Goal: Transaction & Acquisition: Download file/media

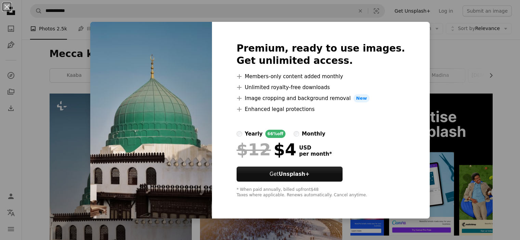
scroll to position [68, 0]
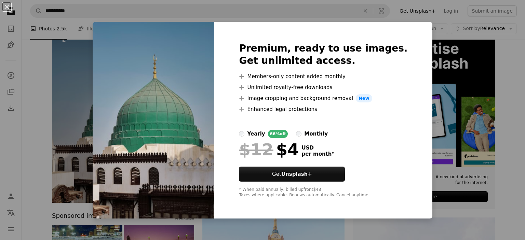
click at [151, 146] on img at bounding box center [154, 120] width 122 height 197
click at [473, 98] on div "An X shape Premium, ready to use images. Get unlimited access. A plus sign Memb…" at bounding box center [262, 120] width 525 height 240
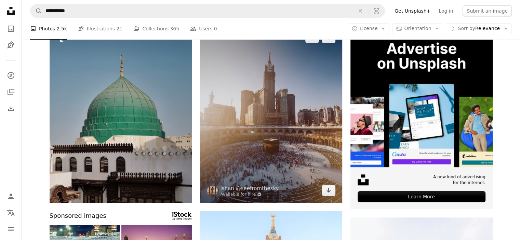
click at [264, 125] on img at bounding box center [271, 114] width 142 height 178
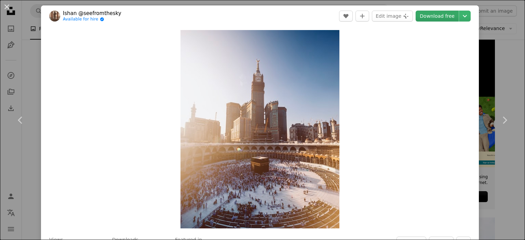
click at [440, 12] on link "Download free" at bounding box center [437, 16] width 43 height 11
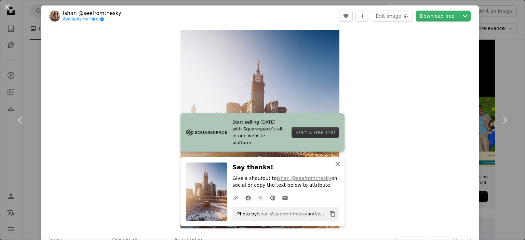
click at [335, 164] on icon "button" at bounding box center [337, 164] width 5 height 5
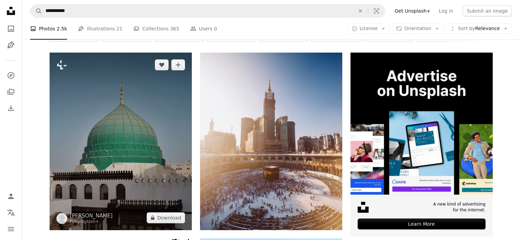
scroll to position [41, 0]
click at [147, 110] on img at bounding box center [121, 142] width 142 height 178
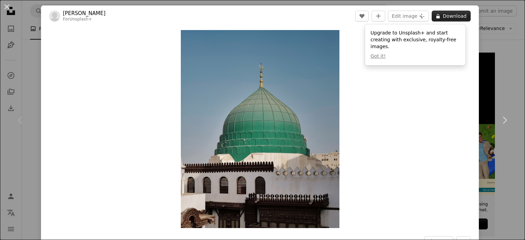
click at [437, 16] on button "A lock Download" at bounding box center [451, 16] width 39 height 11
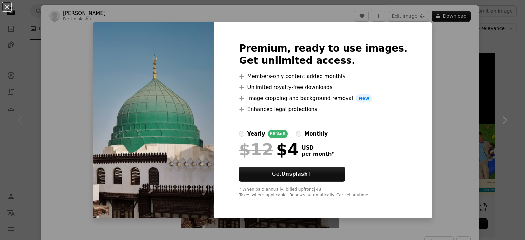
click at [437, 53] on div "An X shape Premium, ready to use images. Get unlimited access. A plus sign Memb…" at bounding box center [262, 120] width 525 height 240
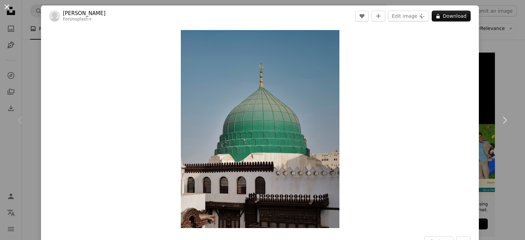
click at [8, 8] on button "An X shape" at bounding box center [7, 7] width 8 height 8
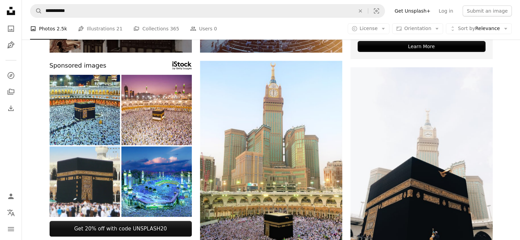
scroll to position [260, 0]
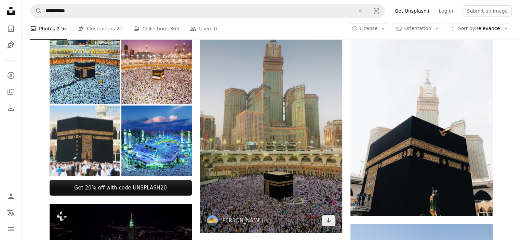
click at [296, 148] on img at bounding box center [271, 126] width 142 height 213
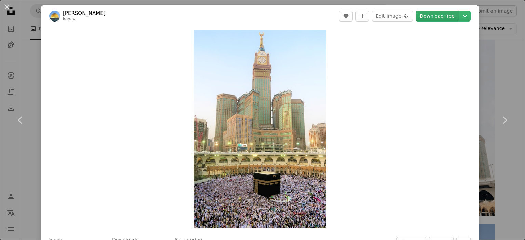
click at [437, 18] on link "Download free" at bounding box center [437, 16] width 43 height 11
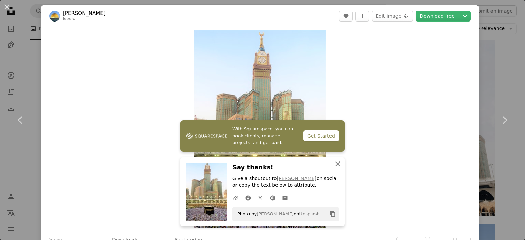
click at [335, 165] on icon "An X shape" at bounding box center [338, 164] width 8 height 8
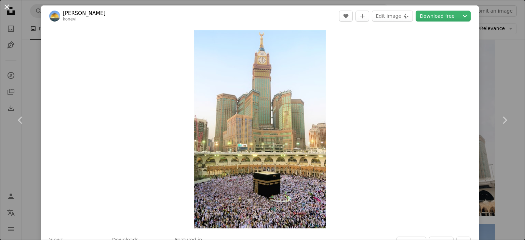
click at [6, 4] on button "An X shape" at bounding box center [7, 7] width 8 height 8
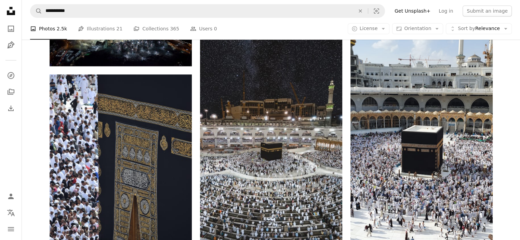
scroll to position [519, 0]
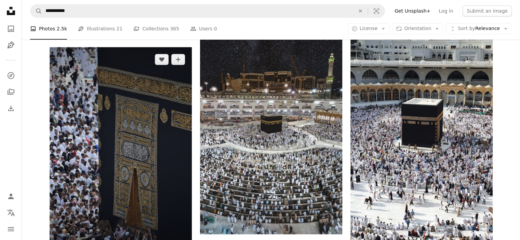
click at [133, 143] on img at bounding box center [121, 153] width 142 height 213
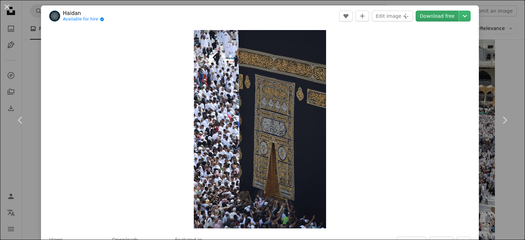
click at [434, 16] on link "Download free" at bounding box center [437, 16] width 43 height 11
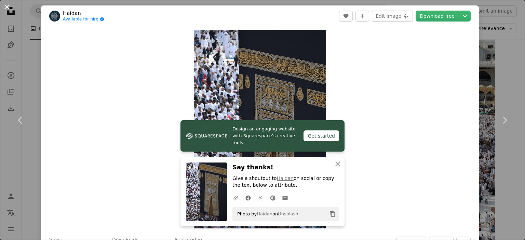
click at [7, 8] on button "An X shape" at bounding box center [7, 7] width 8 height 8
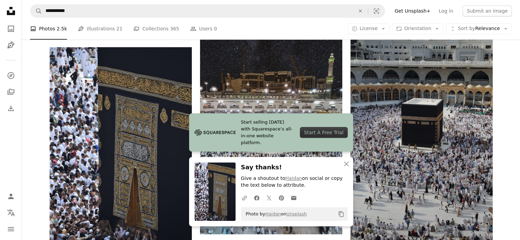
click at [411, 117] on img at bounding box center [421, 114] width 142 height 300
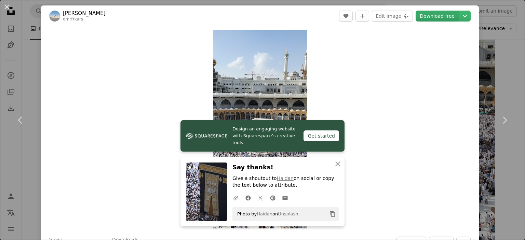
click at [437, 18] on link "Download free" at bounding box center [437, 16] width 43 height 11
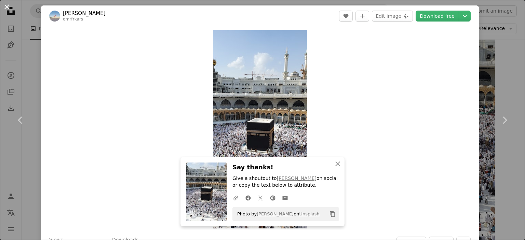
click at [7, 7] on button "An X shape" at bounding box center [7, 7] width 8 height 8
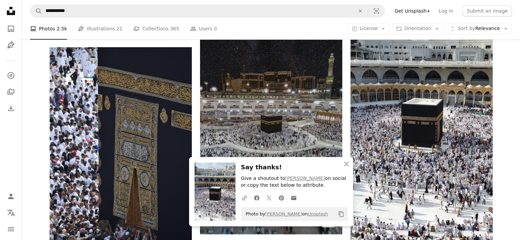
click at [294, 125] on img at bounding box center [271, 108] width 142 height 253
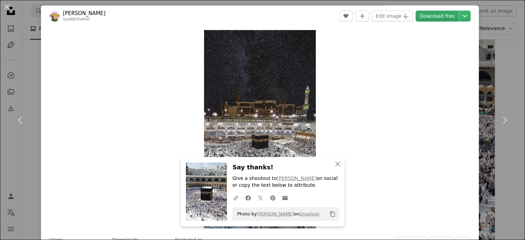
click at [435, 17] on link "Download free" at bounding box center [437, 16] width 43 height 11
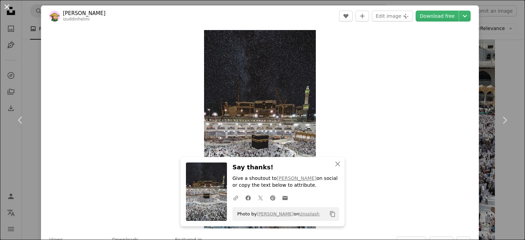
click at [6, 5] on button "An X shape" at bounding box center [7, 7] width 8 height 8
